Goal: Navigation & Orientation: Find specific page/section

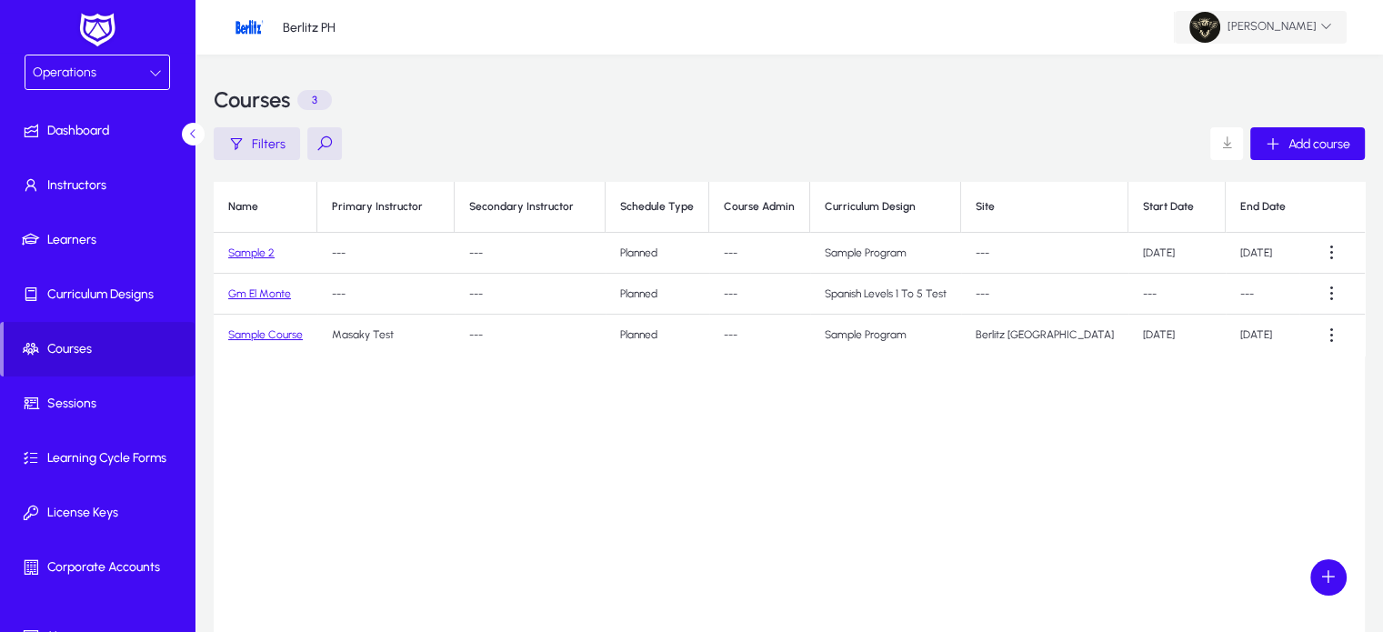
drag, startPoint x: 1274, startPoint y: 55, endPoint x: 1268, endPoint y: 12, distance: 44.1
click at [1268, 12] on mat-sidenav-content "Berlitz PH [PERSON_NAME] Courses 3 Filters Add course Name Primary Instructor S…" at bounding box center [790, 389] width 1188 height 779
click at [1268, 12] on span "[PERSON_NAME]" at bounding box center [1261, 27] width 143 height 31
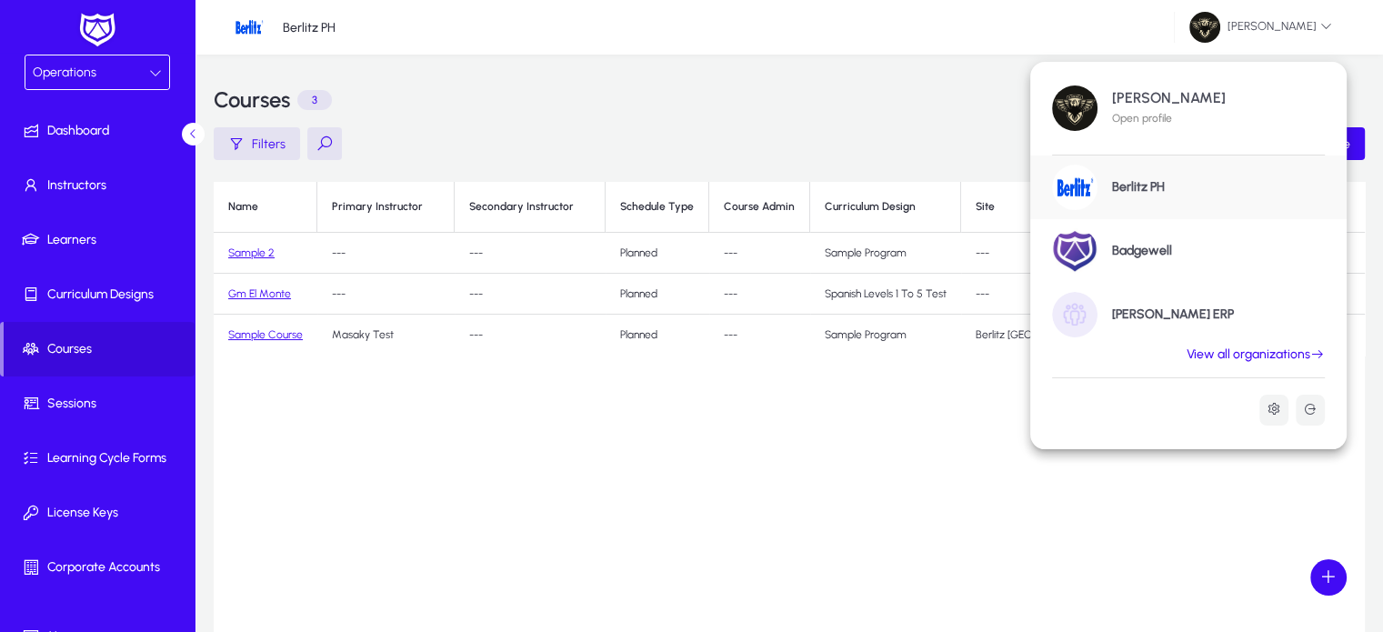
click at [1266, 348] on link "View all organizations" at bounding box center [1256, 355] width 182 height 16
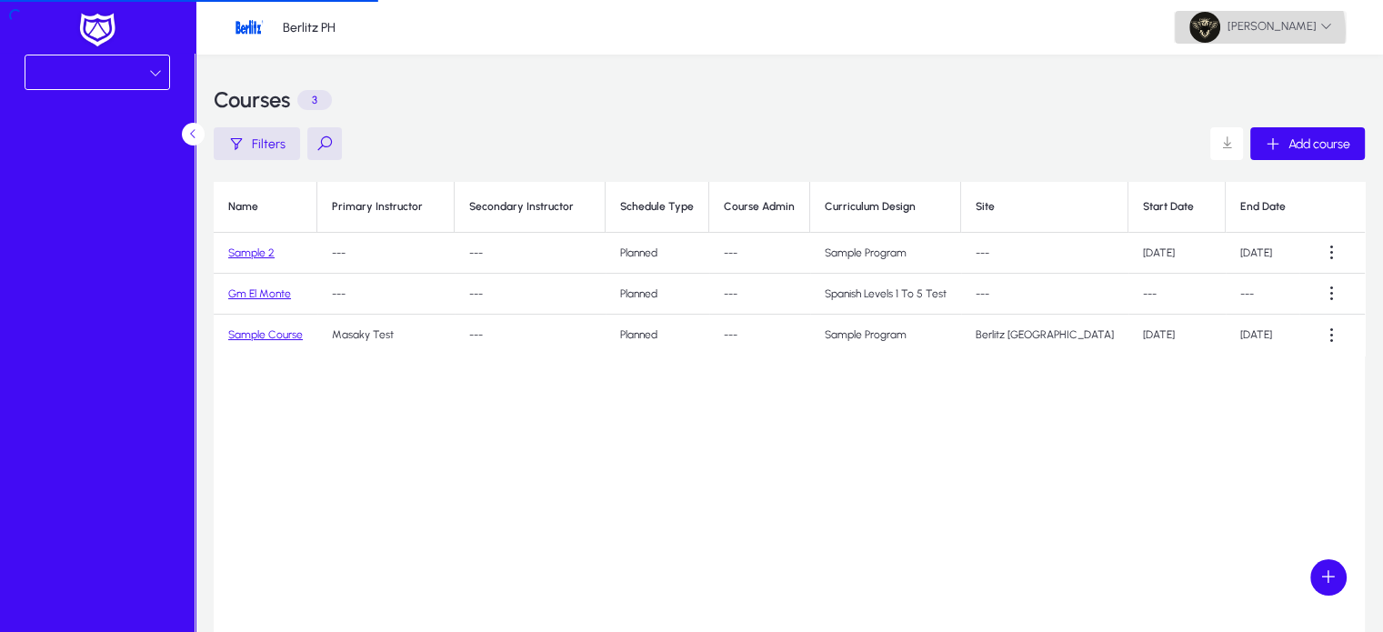
click at [1255, 32] on span "[PERSON_NAME]" at bounding box center [1261, 27] width 143 height 31
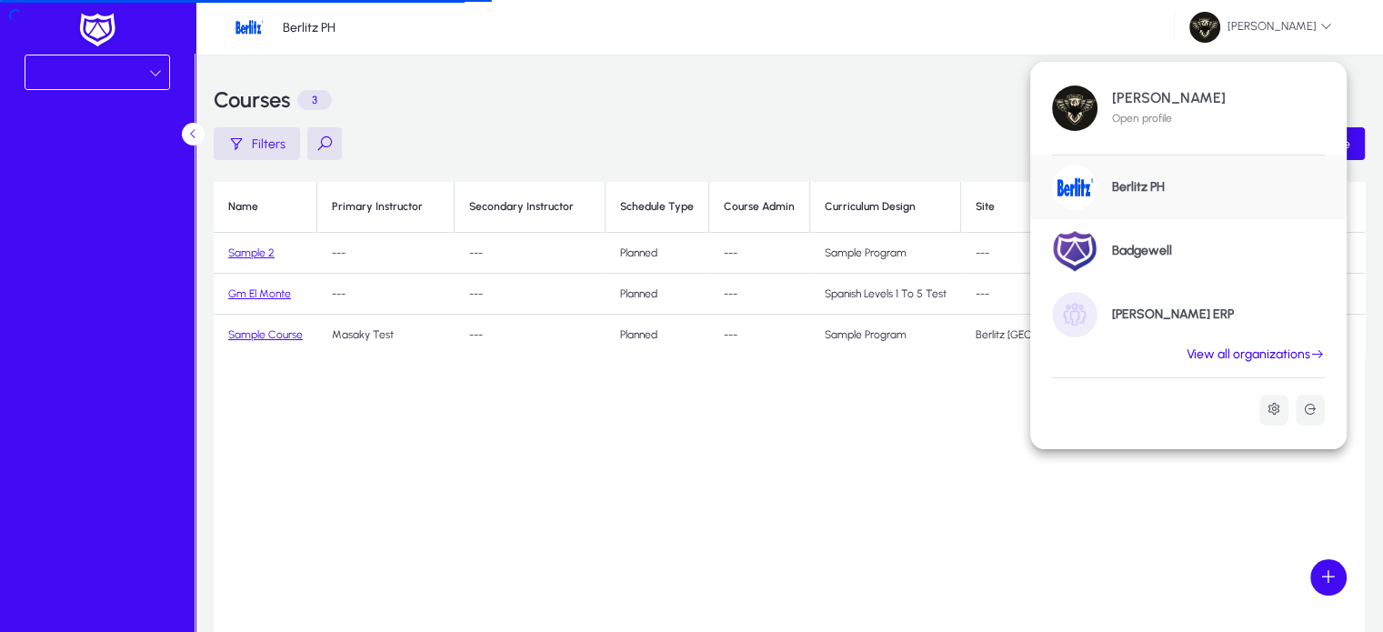
click at [1119, 196] on div "Berlitz PH" at bounding box center [1189, 188] width 317 height 64
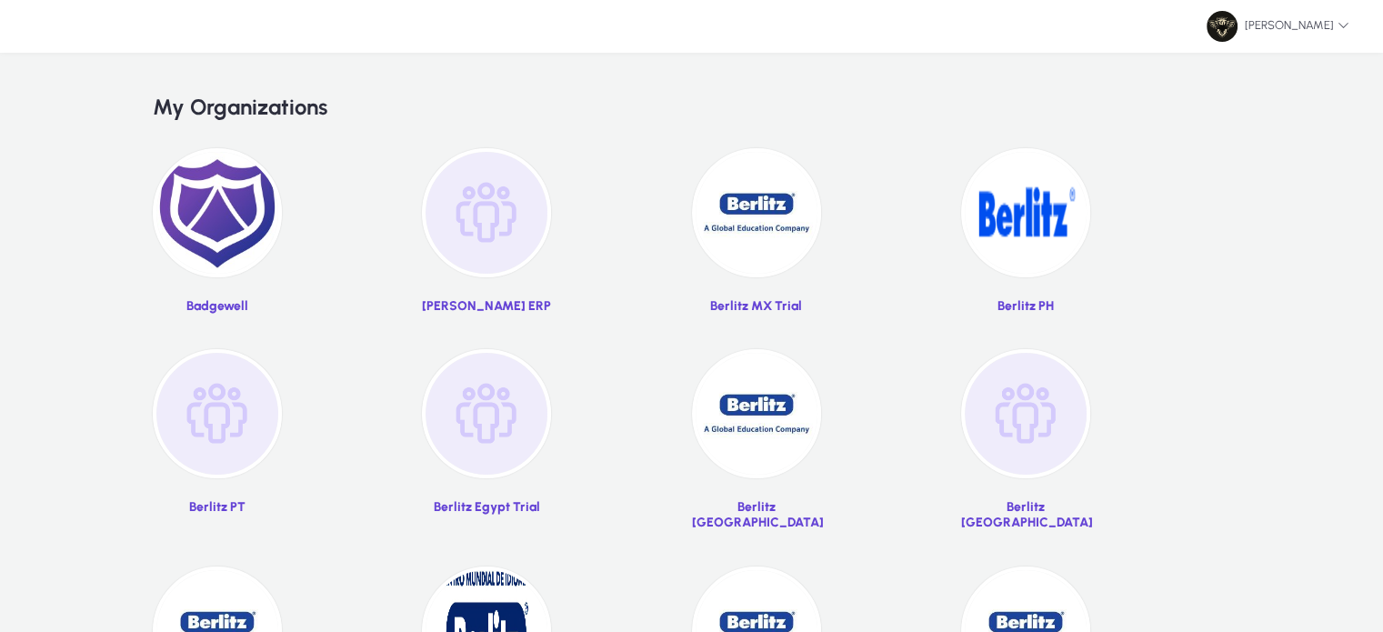
click at [1030, 203] on img at bounding box center [1025, 212] width 129 height 129
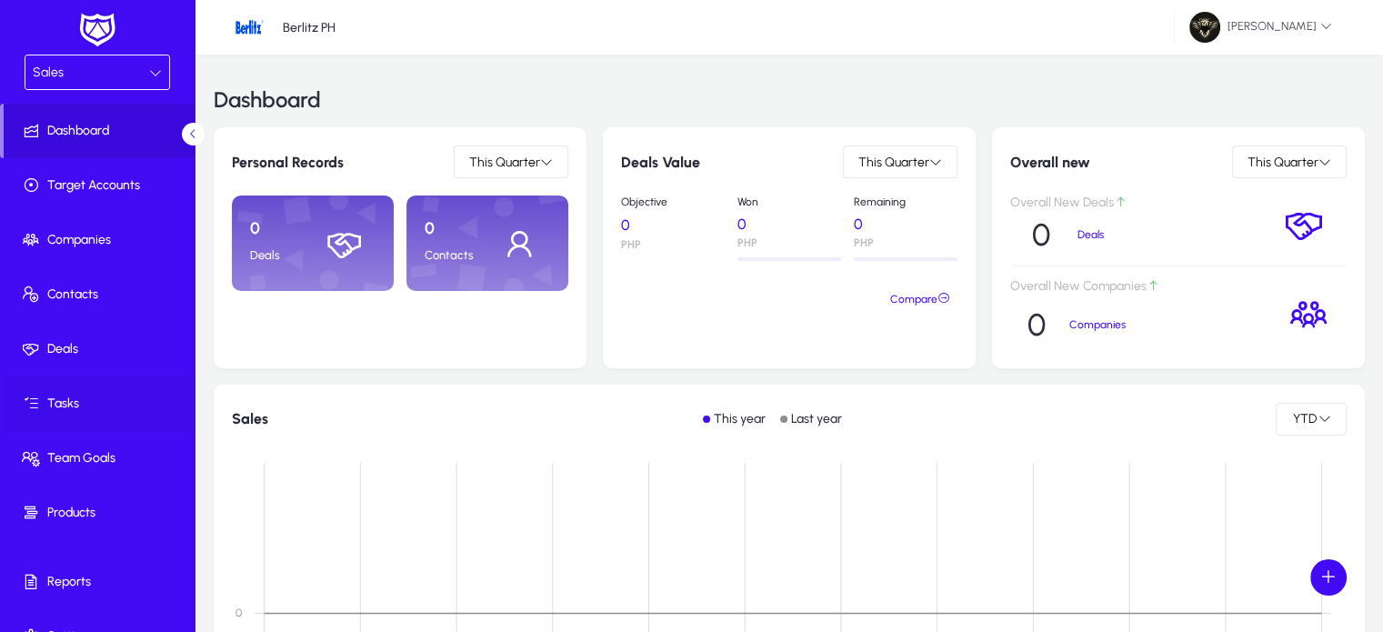
scroll to position [31, 0]
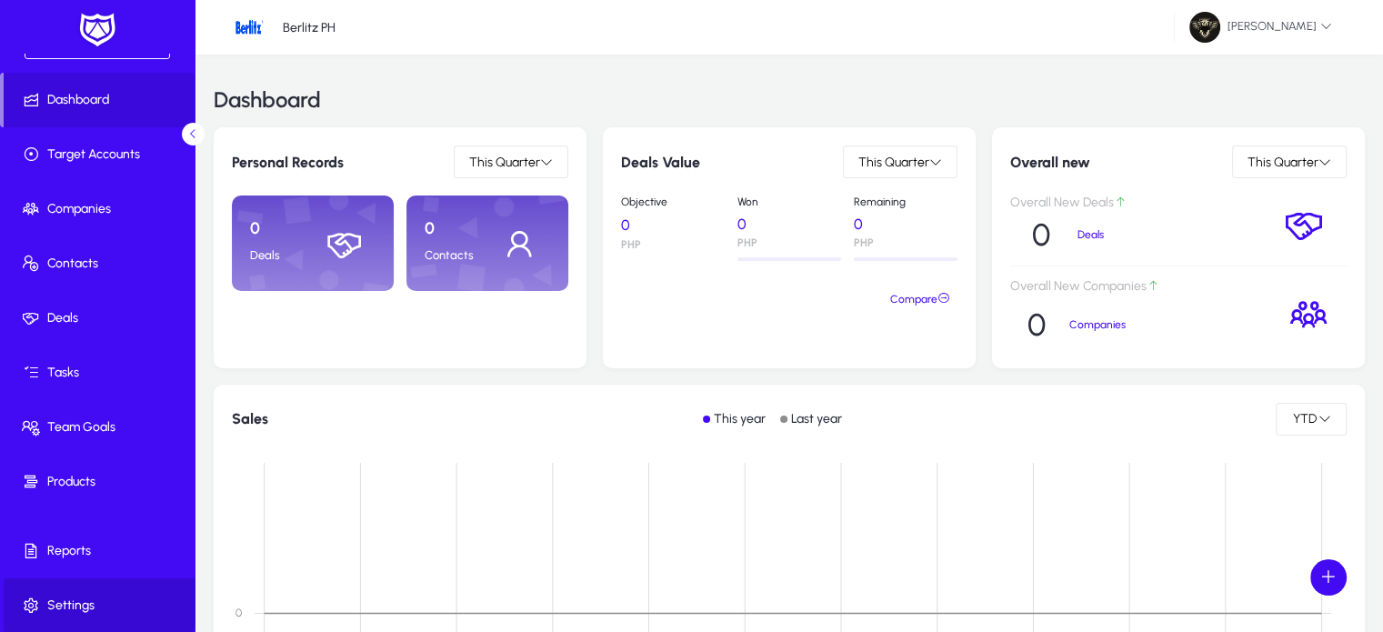
click at [98, 599] on span "Settings" at bounding box center [101, 606] width 195 height 18
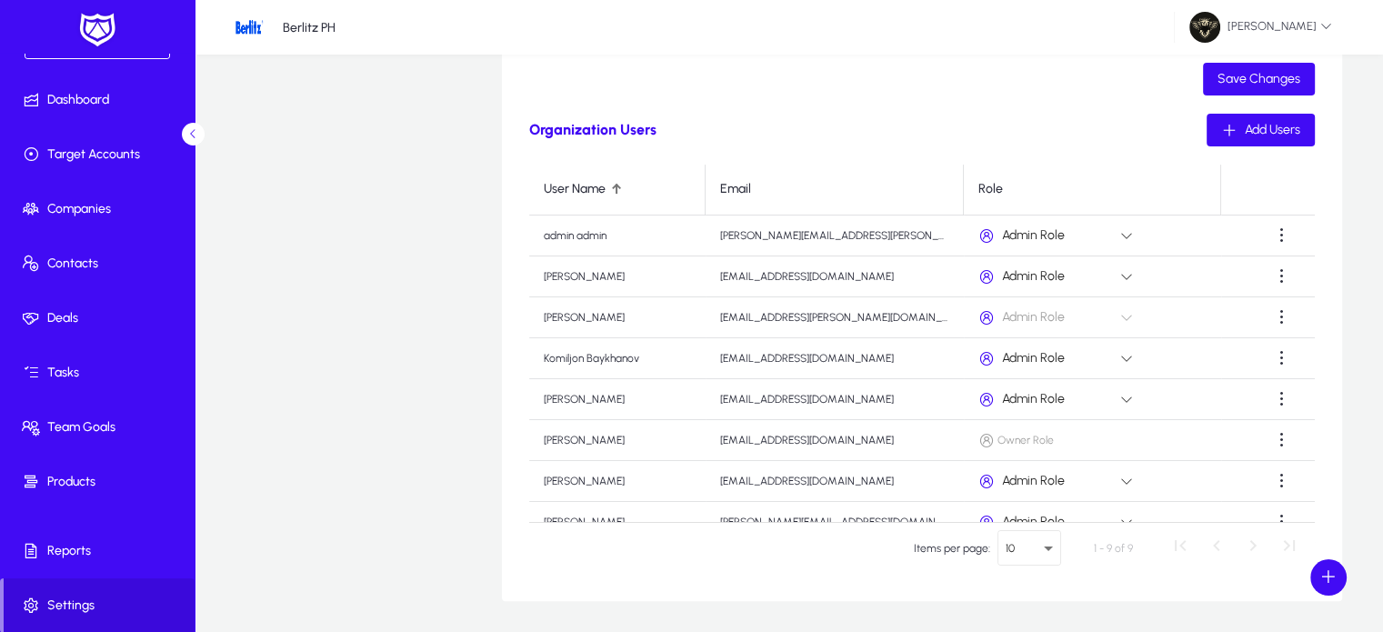
scroll to position [556, 0]
